Goal: Transaction & Acquisition: Obtain resource

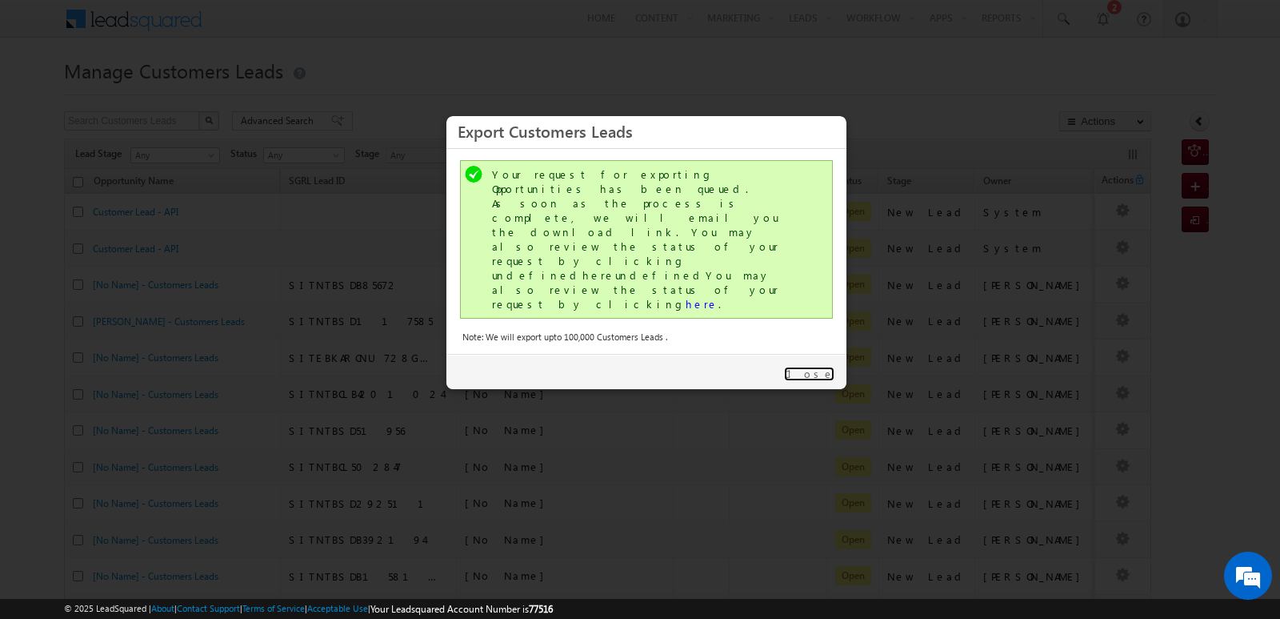
drag, startPoint x: 823, startPoint y: 302, endPoint x: 868, endPoint y: 128, distance: 180.1
click at [824, 367] on link "Close" at bounding box center [809, 374] width 50 height 14
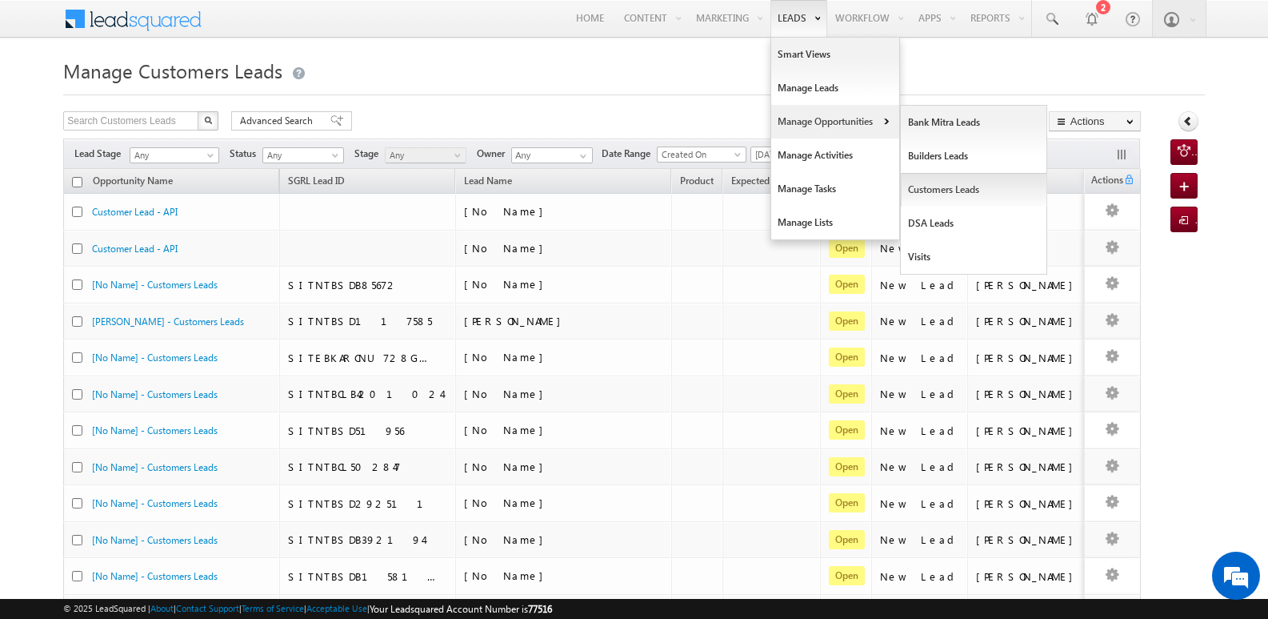
click at [946, 182] on link "Customers Leads" at bounding box center [974, 190] width 146 height 34
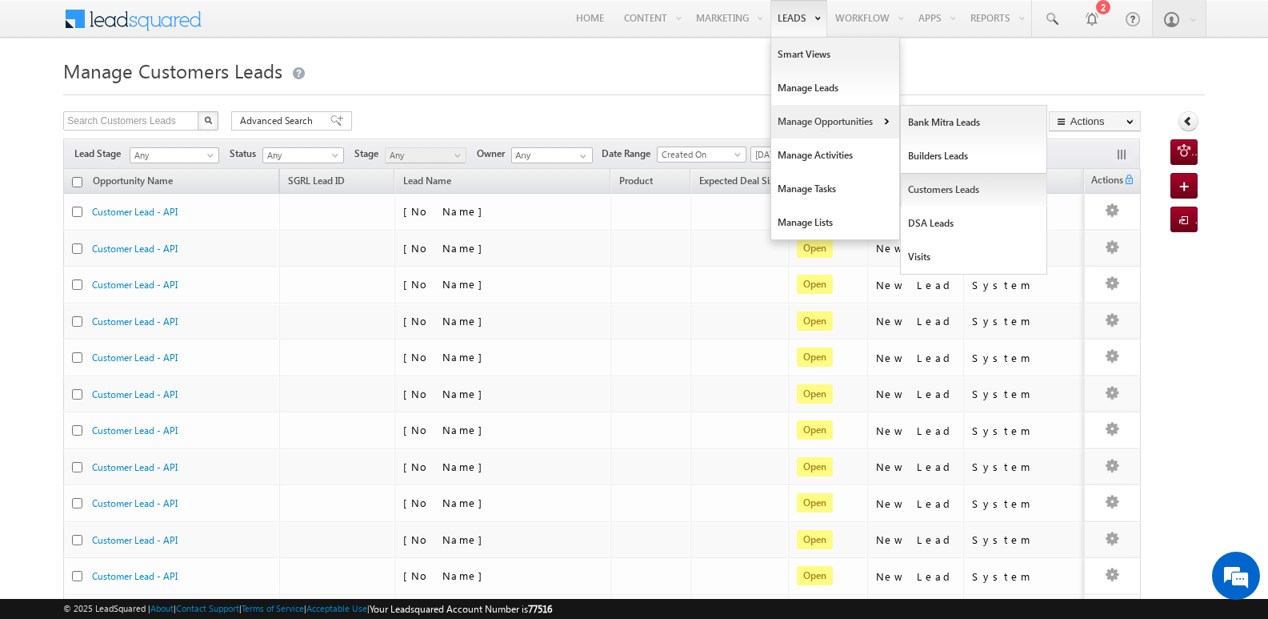
click at [931, 185] on link "Customers Leads" at bounding box center [974, 190] width 146 height 34
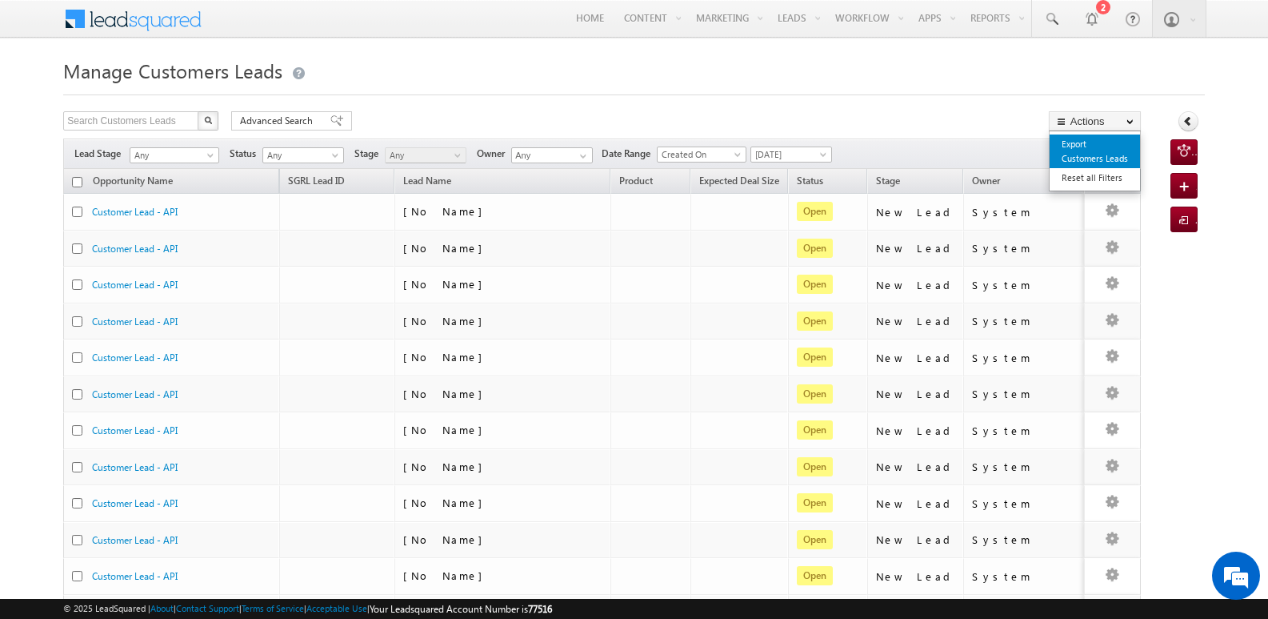
click at [1096, 149] on link "Export Customers Leads" at bounding box center [1095, 151] width 90 height 34
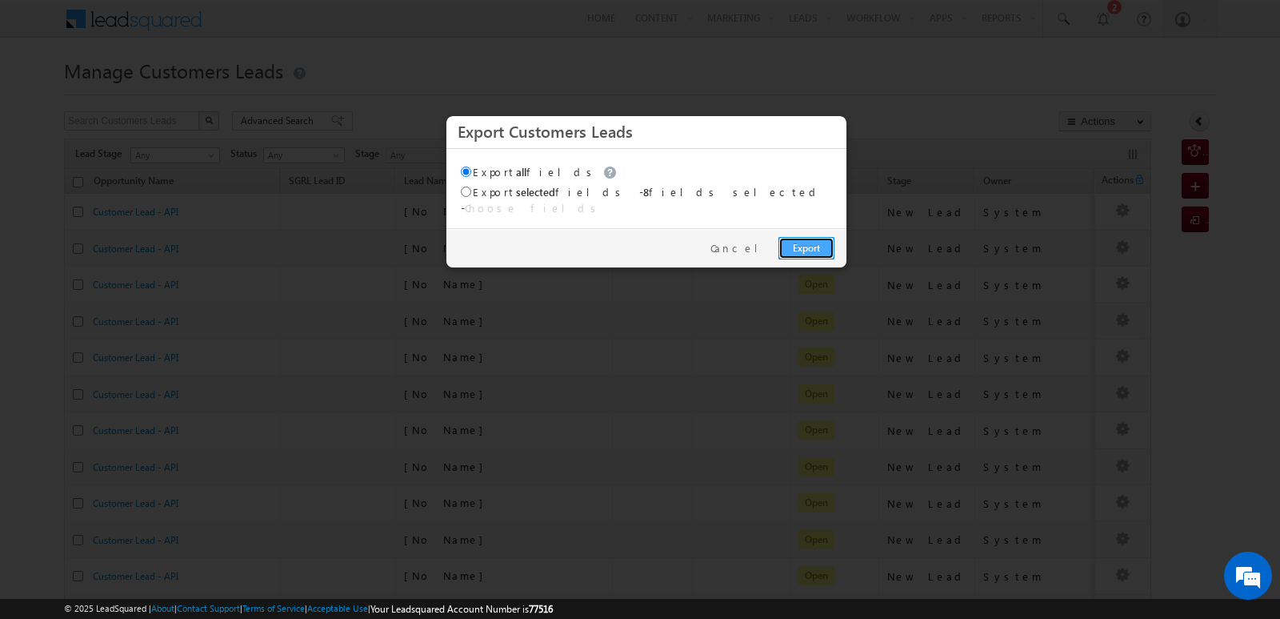
click at [811, 240] on link "Export" at bounding box center [807, 248] width 56 height 22
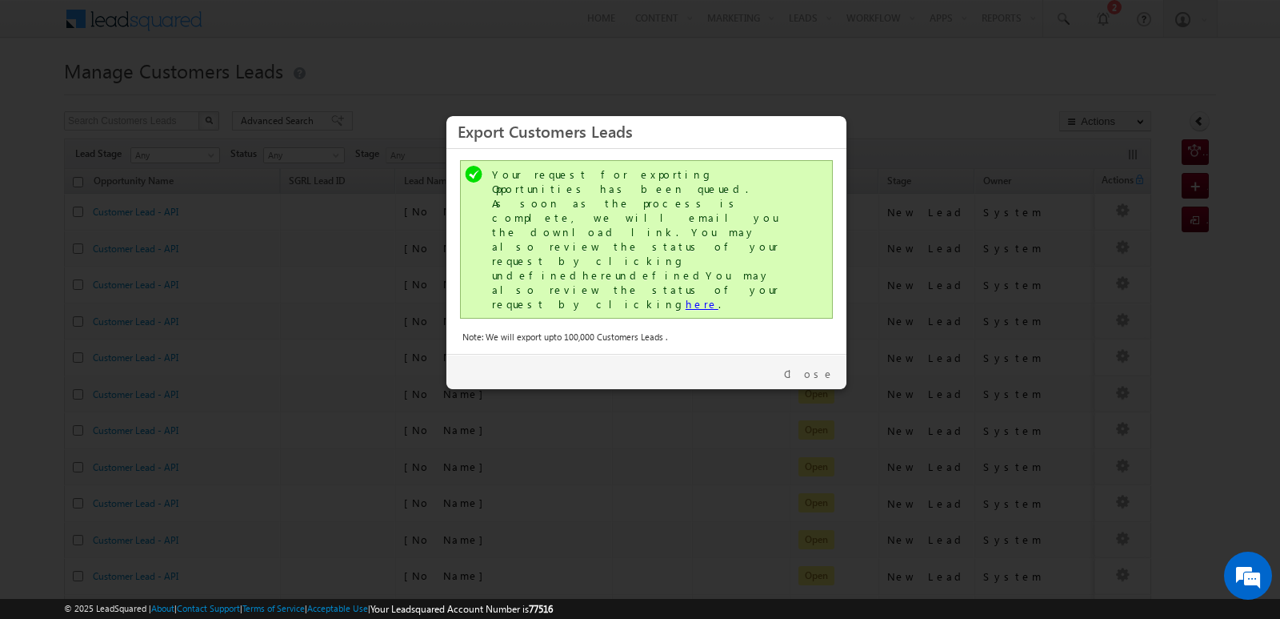
click at [686, 297] on link "here" at bounding box center [702, 304] width 33 height 14
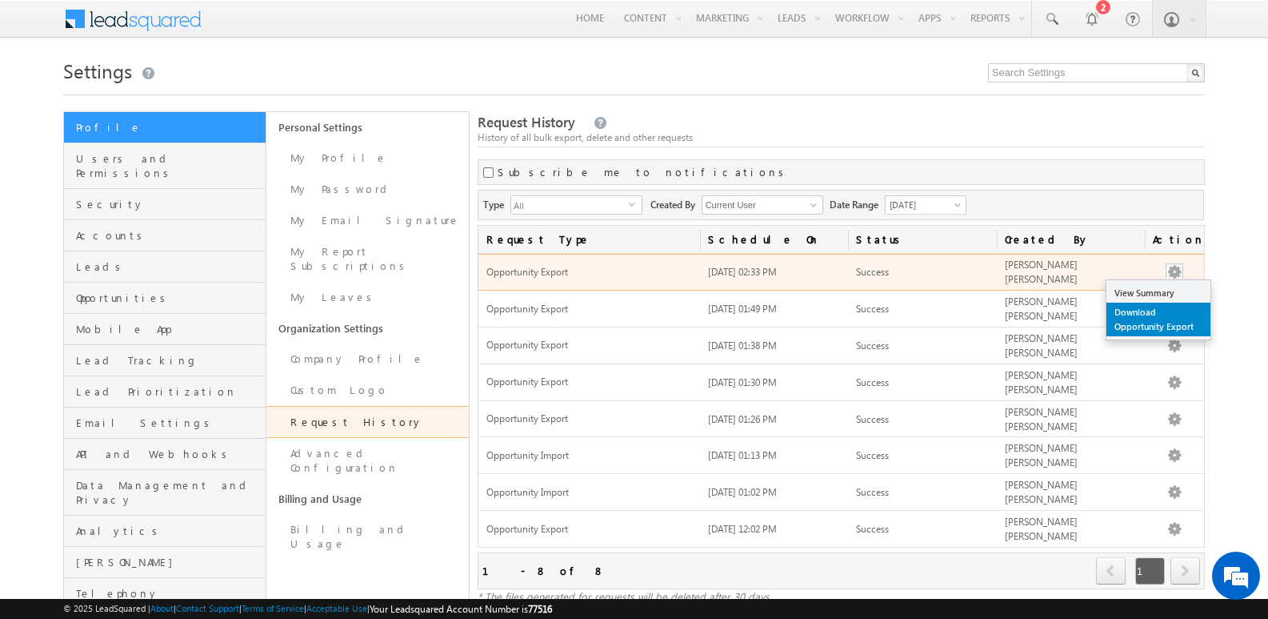
click at [1150, 314] on link "Download Opportunity Export" at bounding box center [1159, 319] width 104 height 34
